Goal: Information Seeking & Learning: Learn about a topic

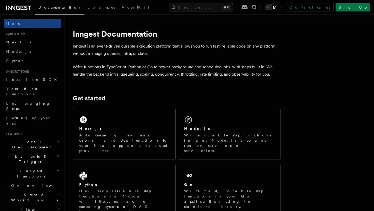
click at [41, 137] on h2 "Local Development" at bounding box center [32, 144] width 57 height 15
click at [40, 152] on h2 "Events & Triggers" at bounding box center [32, 159] width 57 height 15
click at [34, 181] on link "Overview" at bounding box center [35, 185] width 52 height 9
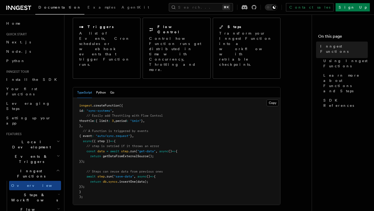
scroll to position [63, 0]
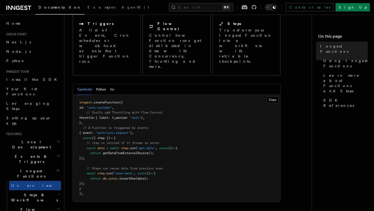
click at [113, 84] on button "Go" at bounding box center [112, 89] width 4 height 11
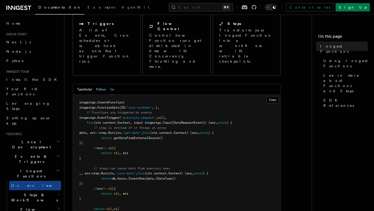
click at [100, 84] on button "Python" at bounding box center [101, 89] width 10 height 11
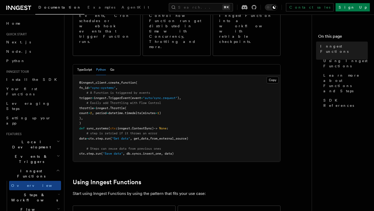
scroll to position [86, 0]
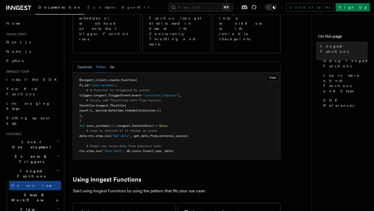
click at [84, 62] on button "TypeScript" at bounding box center [84, 67] width 15 height 11
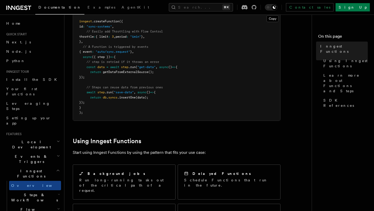
scroll to position [145, 0]
